Goal: Information Seeking & Learning: Learn about a topic

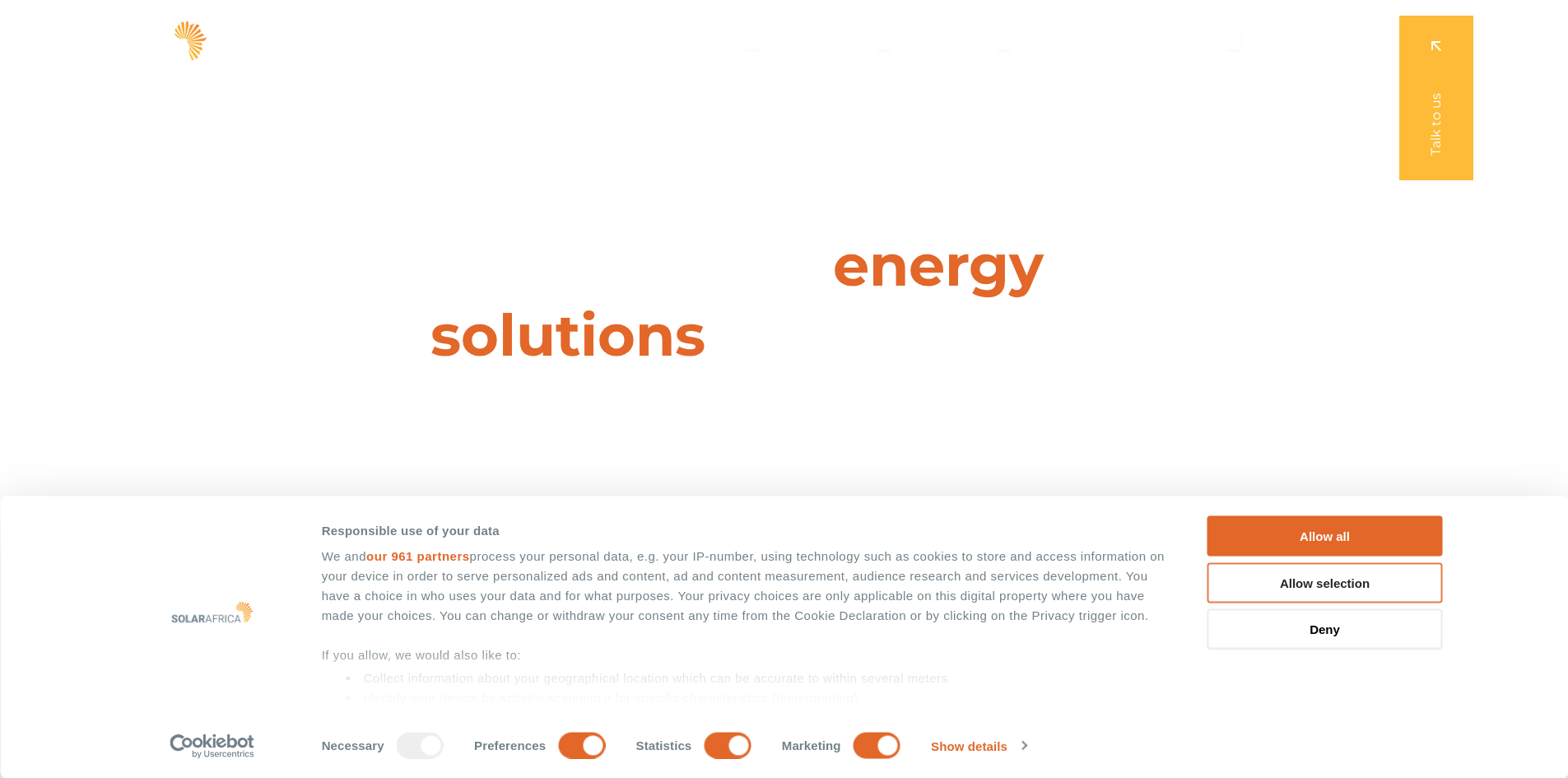
click at [1346, 588] on button "Allow selection" at bounding box center [1325, 582] width 235 height 40
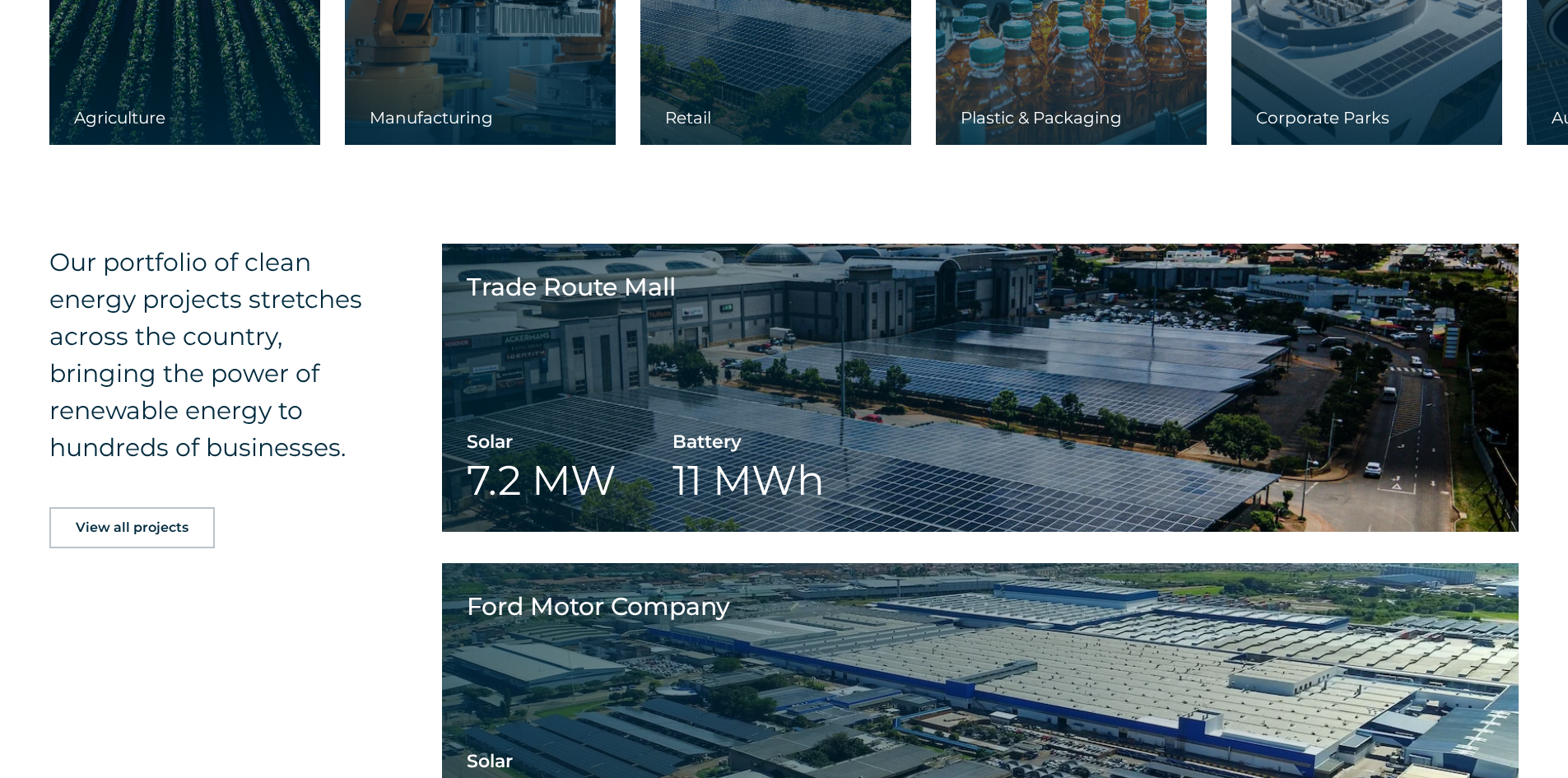
scroll to position [2962, 0]
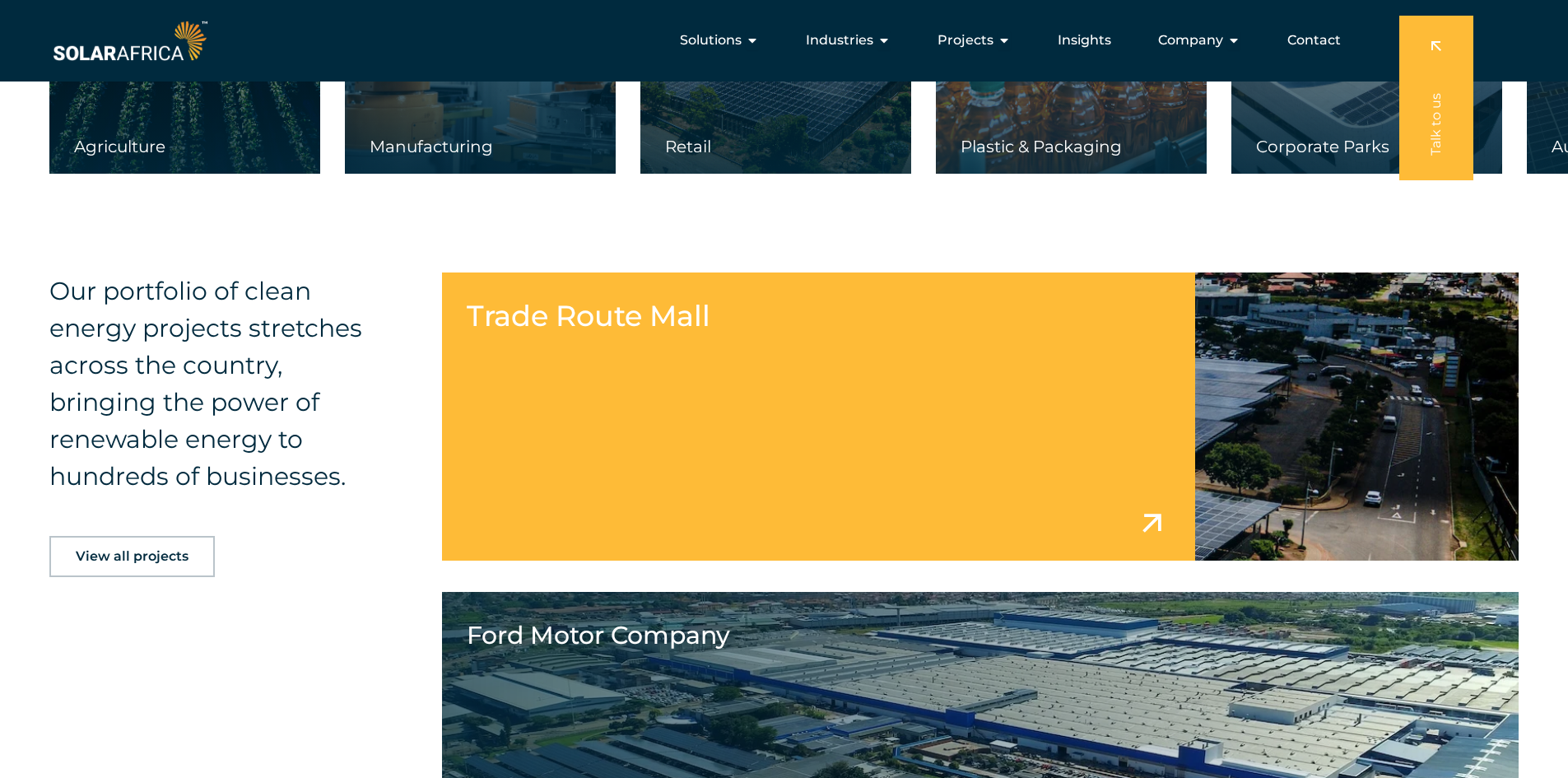
click at [1045, 389] on link at bounding box center [981, 416] width 1078 height 288
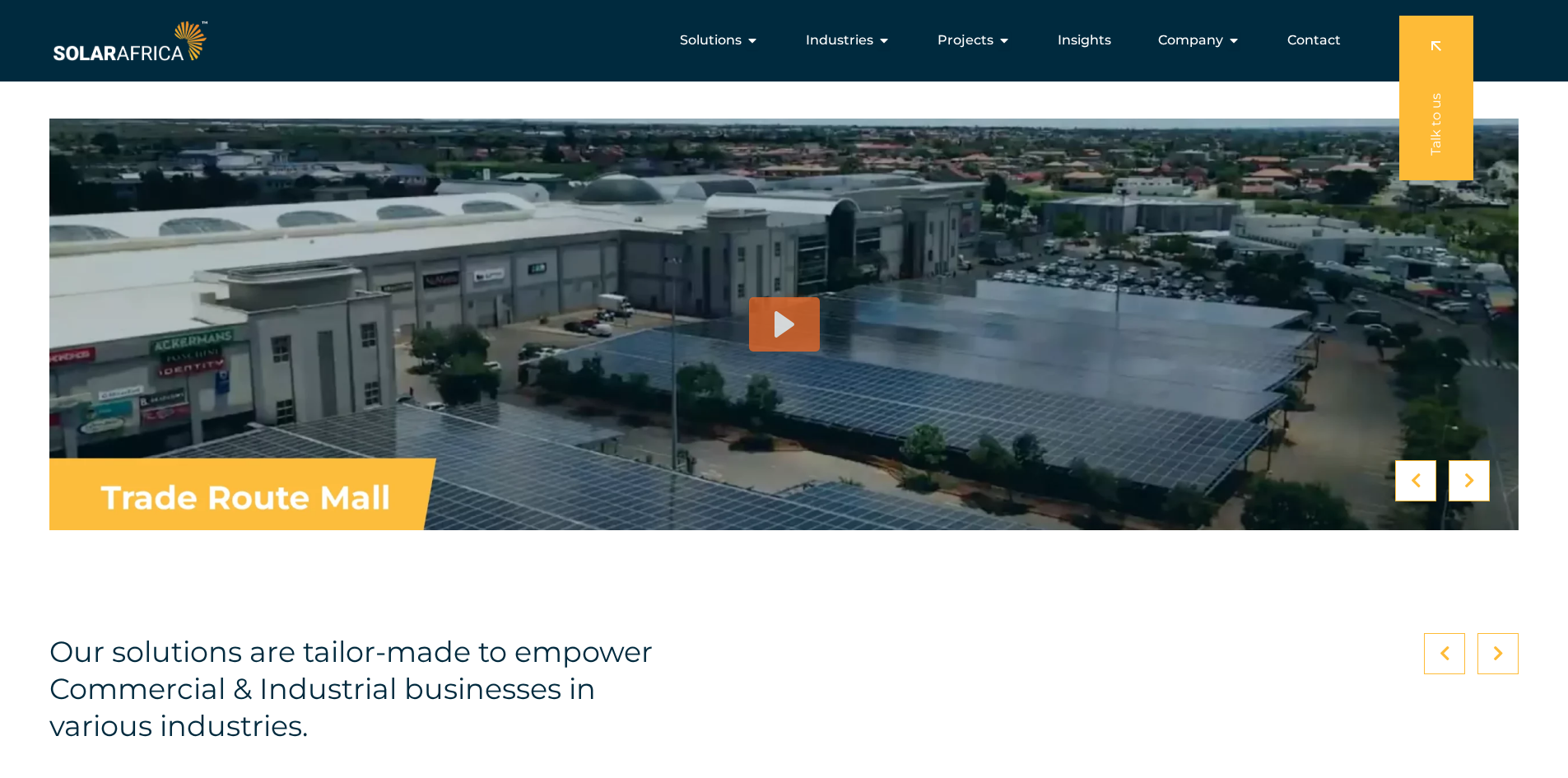
scroll to position [4032, 0]
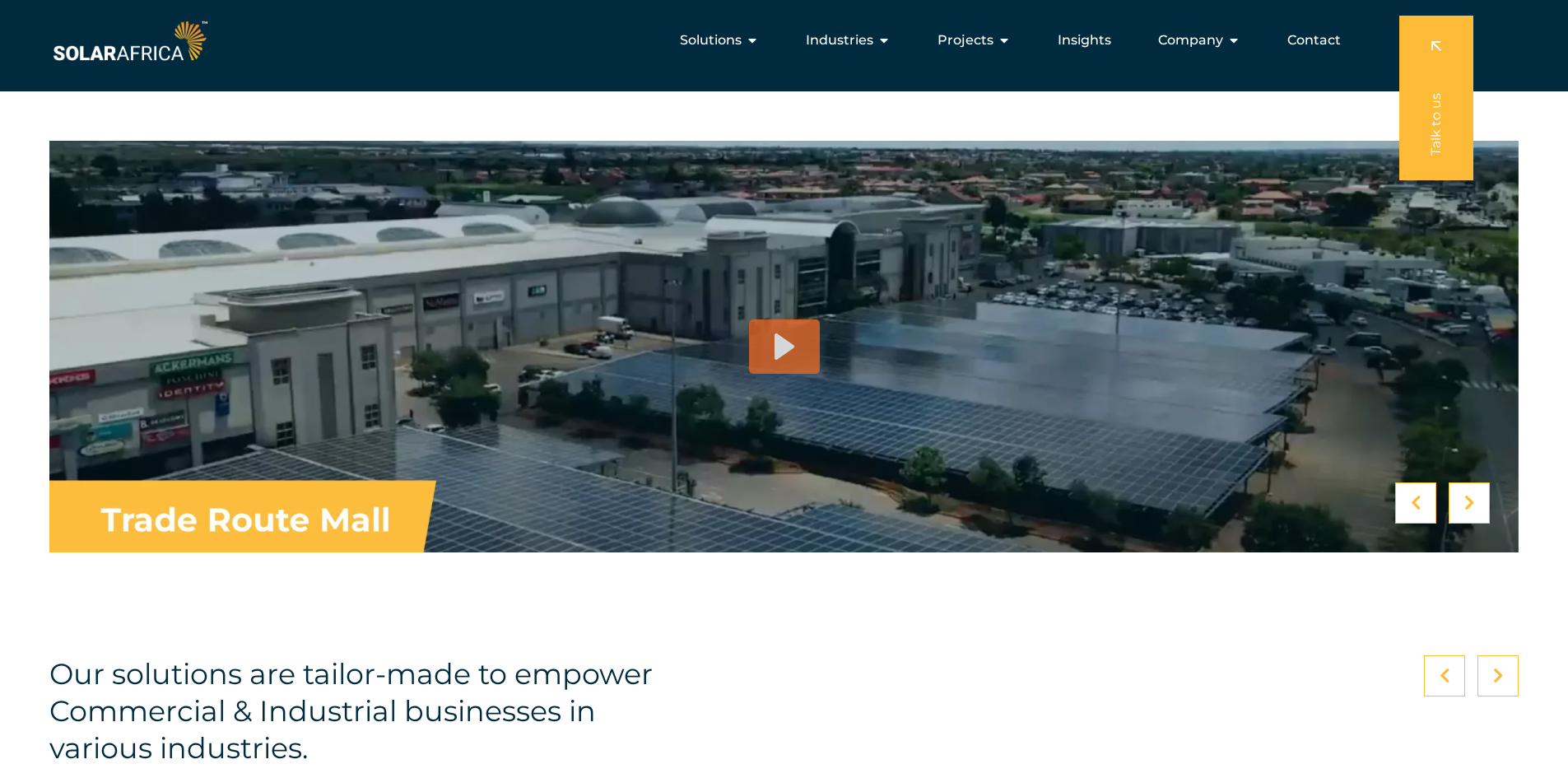
click at [769, 369] on div at bounding box center [784, 346] width 71 height 55
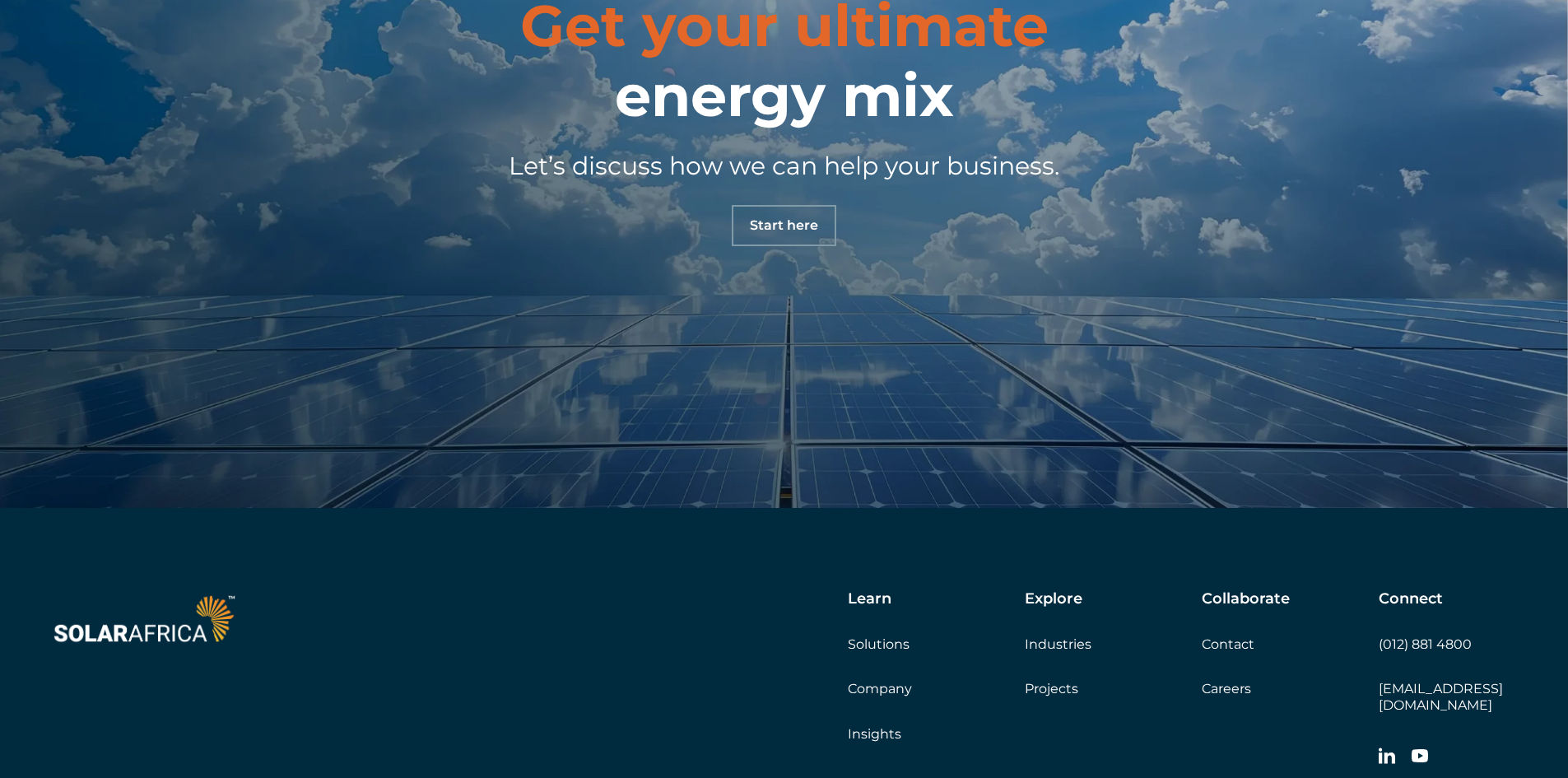
scroll to position [5812, 0]
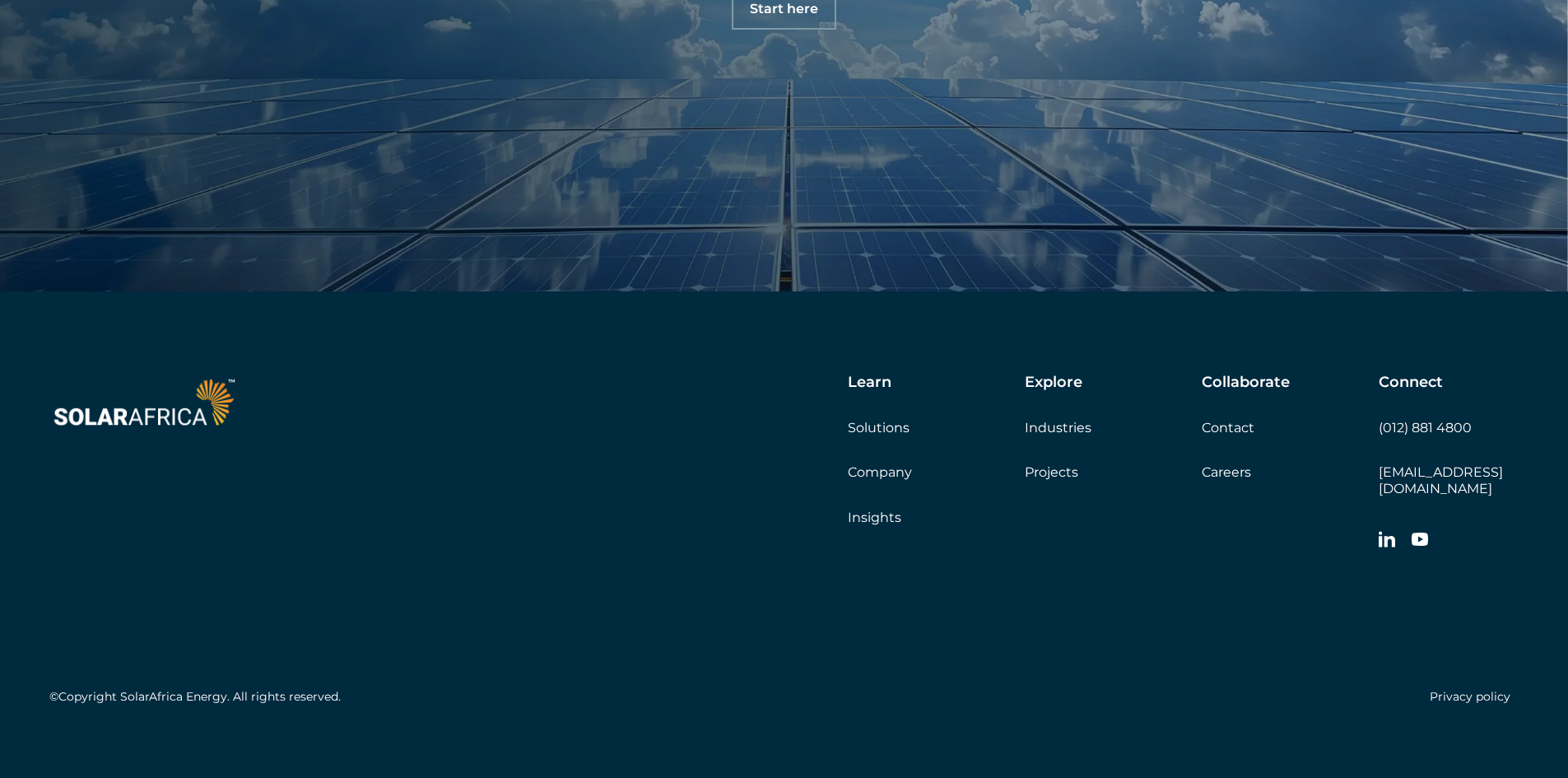
click at [883, 475] on link "Company" at bounding box center [880, 472] width 64 height 16
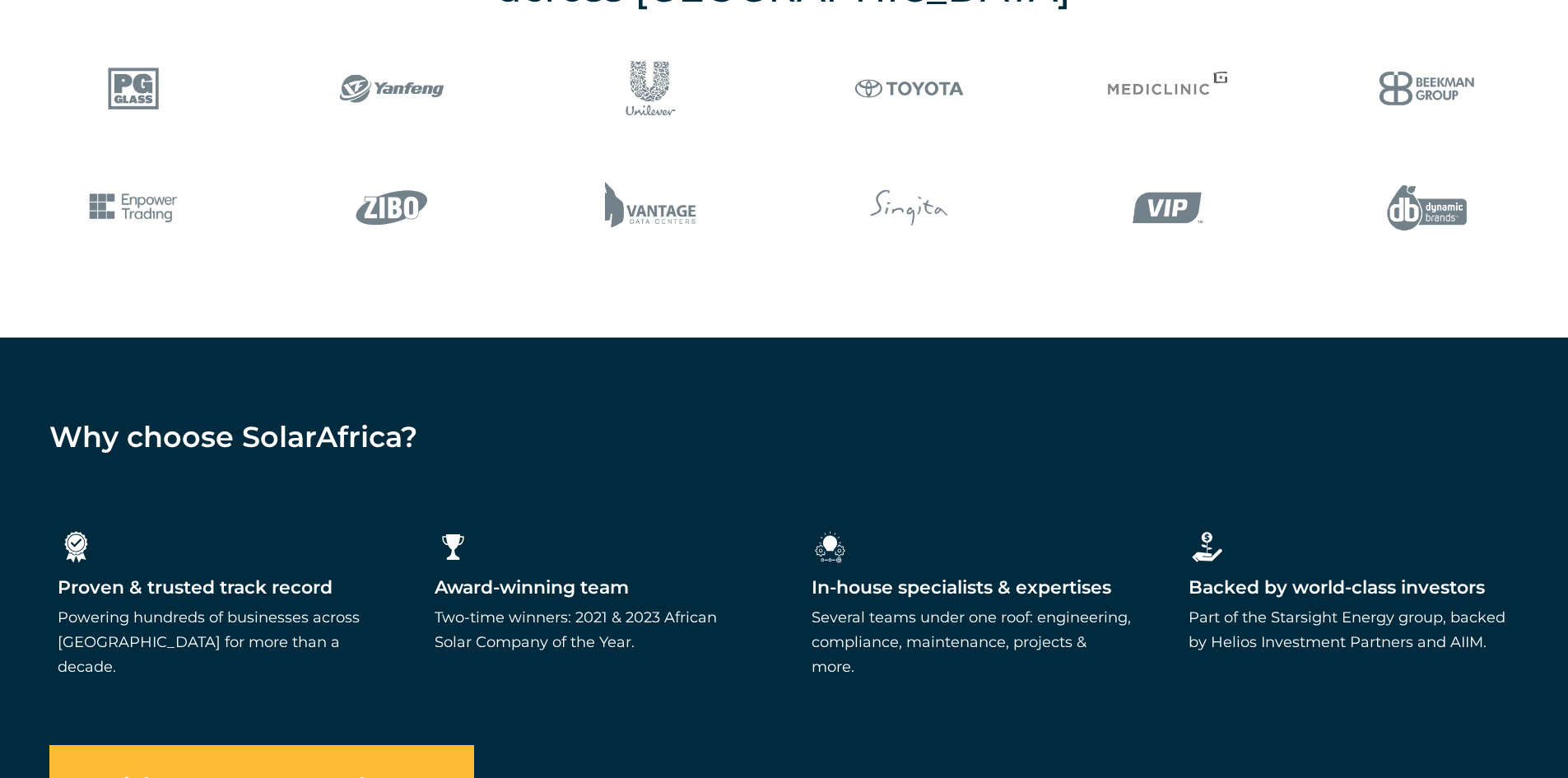
scroll to position [2468, 0]
